Goal: Information Seeking & Learning: Learn about a topic

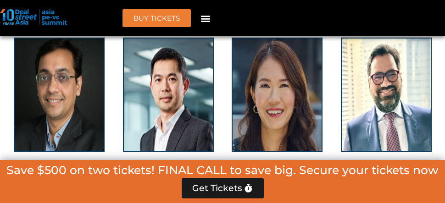
scroll to position [1945, 0]
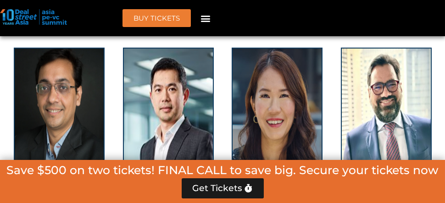
click at [290, 180] on link "[PERSON_NAME]" at bounding box center [276, 184] width 61 height 9
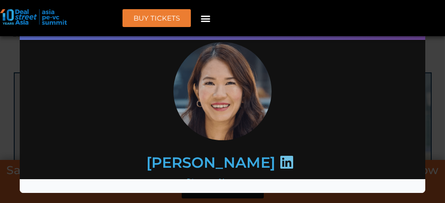
scroll to position [0, 0]
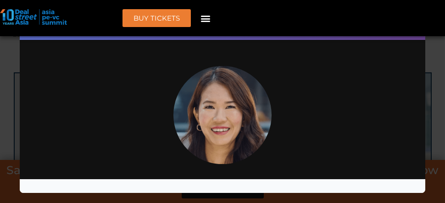
click at [38, 23] on img at bounding box center [33, 17] width 67 height 16
drag, startPoint x: 38, startPoint y: 18, endPoint x: 53, endPoint y: 17, distance: 15.7
click at [38, 17] on img at bounding box center [33, 17] width 67 height 16
click at [207, 17] on icon "Menu Toggle" at bounding box center [206, 18] width 10 height 10
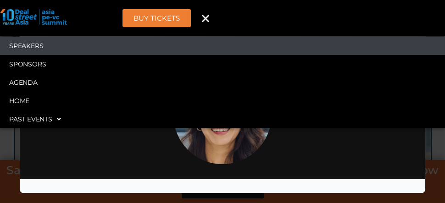
click at [36, 46] on link "Speakers" at bounding box center [222, 46] width 445 height 18
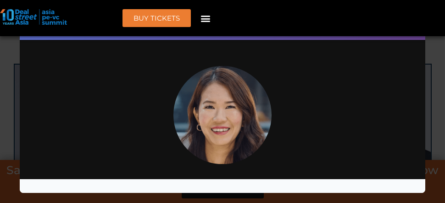
scroll to position [1062, 0]
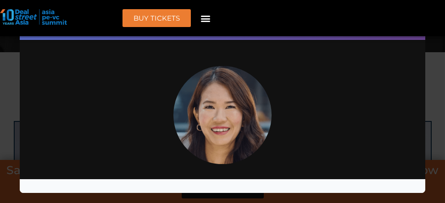
click at [207, 21] on icon "Menu Toggle" at bounding box center [206, 18] width 10 height 10
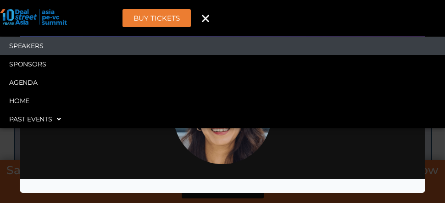
click at [31, 46] on link "Speakers" at bounding box center [222, 46] width 445 height 18
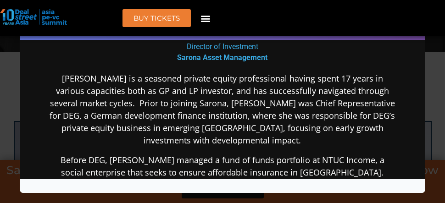
scroll to position [0, 0]
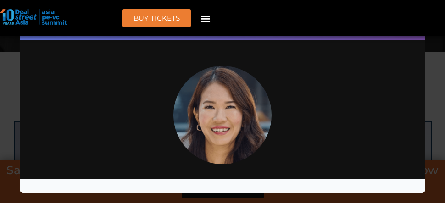
click at [203, 17] on icon "Menu Toggle" at bounding box center [206, 18] width 10 height 10
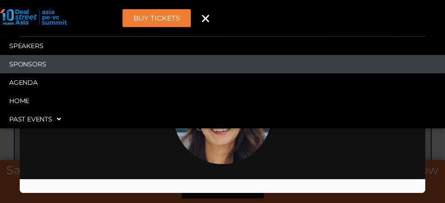
click at [32, 63] on link "Sponsors" at bounding box center [222, 64] width 445 height 18
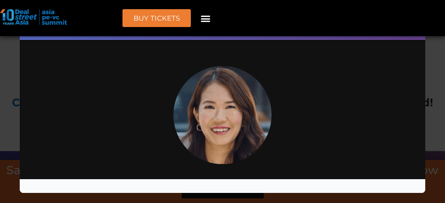
scroll to position [10412, 0]
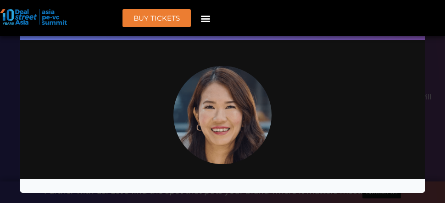
click at [4, 16] on img at bounding box center [33, 17] width 67 height 16
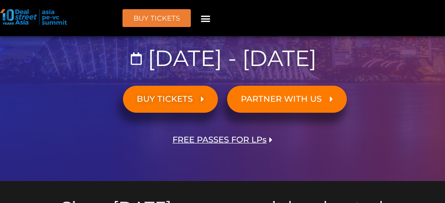
scroll to position [275, 0]
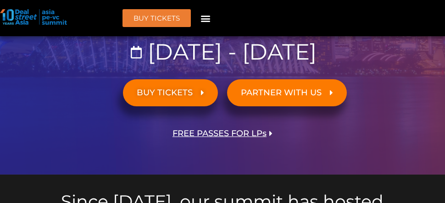
click at [204, 17] on icon "Menu Toggle" at bounding box center [206, 18] width 10 height 10
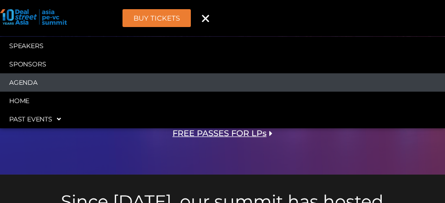
click at [24, 83] on link "Agenda" at bounding box center [222, 82] width 445 height 18
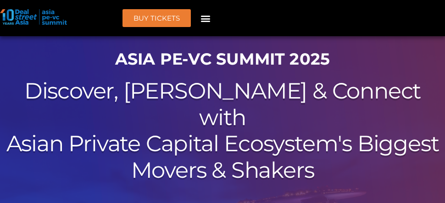
scroll to position [10, 0]
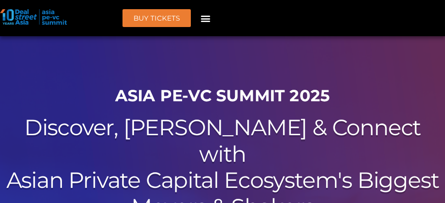
click at [207, 16] on icon "Menu Toggle" at bounding box center [206, 18] width 10 height 10
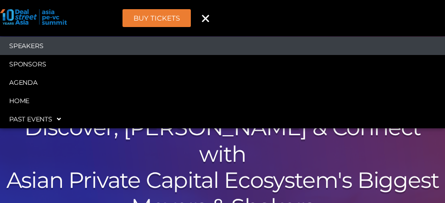
click at [37, 47] on link "Speakers" at bounding box center [222, 46] width 445 height 18
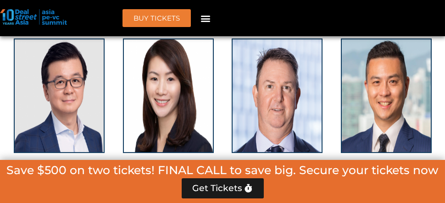
scroll to position [1796, 0]
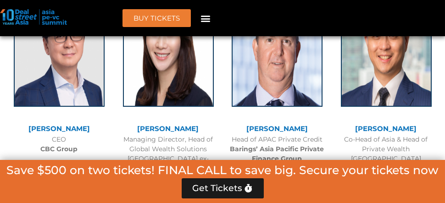
click at [188, 124] on link "[PERSON_NAME]" at bounding box center [167, 128] width 61 height 9
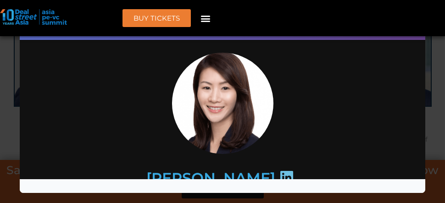
scroll to position [0, 0]
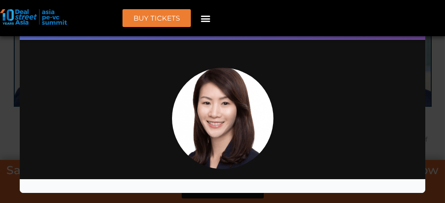
click at [432, 99] on div "Speaker Profile ×" at bounding box center [222, 101] width 445 height 203
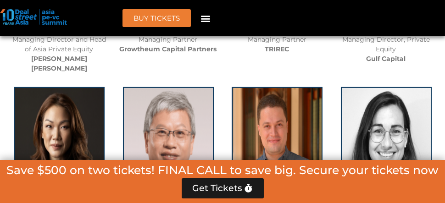
scroll to position [2714, 0]
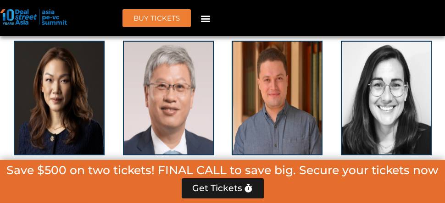
click at [58, 173] on link "[PERSON_NAME]" at bounding box center [58, 177] width 61 height 9
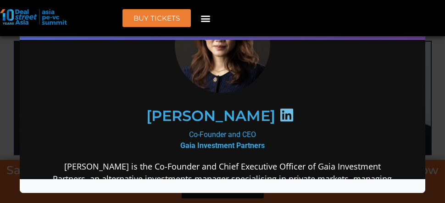
scroll to position [9, 0]
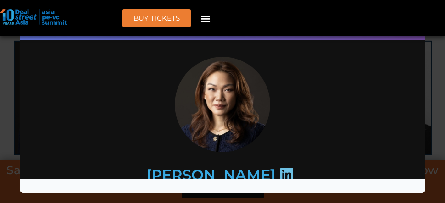
click at [334, 16] on div "BUY Tickets Speakers Sponsors Agenda Home Past Events JKT 2025 SG 2024 JKT 2024…" at bounding box center [222, 18] width 445 height 18
click at [438, 113] on div "Speaker Profile ×" at bounding box center [222, 101] width 445 height 203
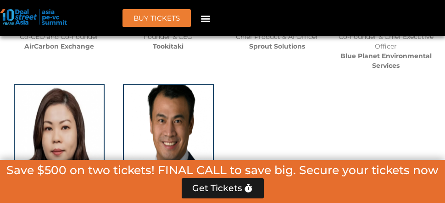
scroll to position [6661, 0]
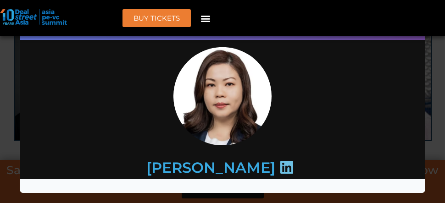
scroll to position [0, 0]
